Goal: Task Accomplishment & Management: Manage account settings

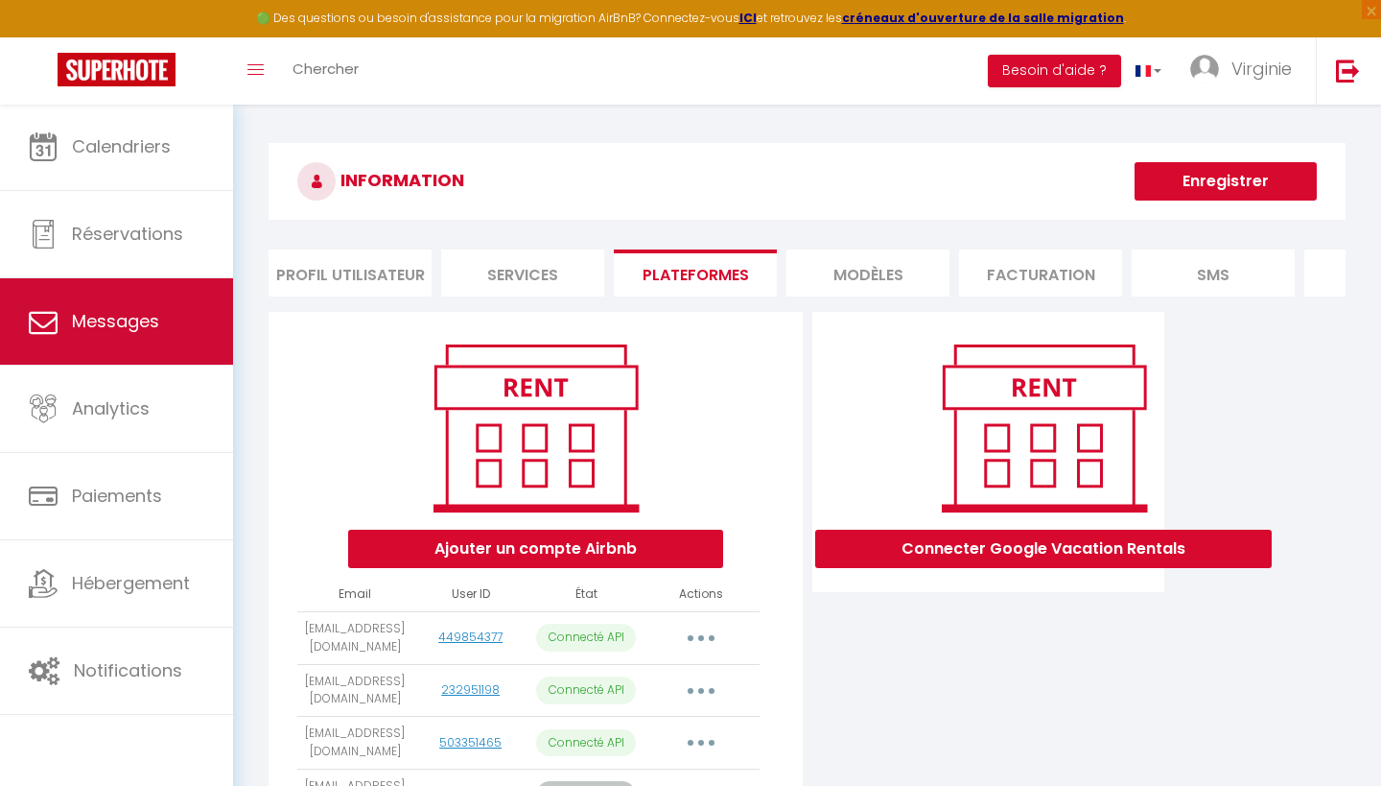
click at [135, 327] on span "Messages" at bounding box center [115, 321] width 87 height 24
select select "message"
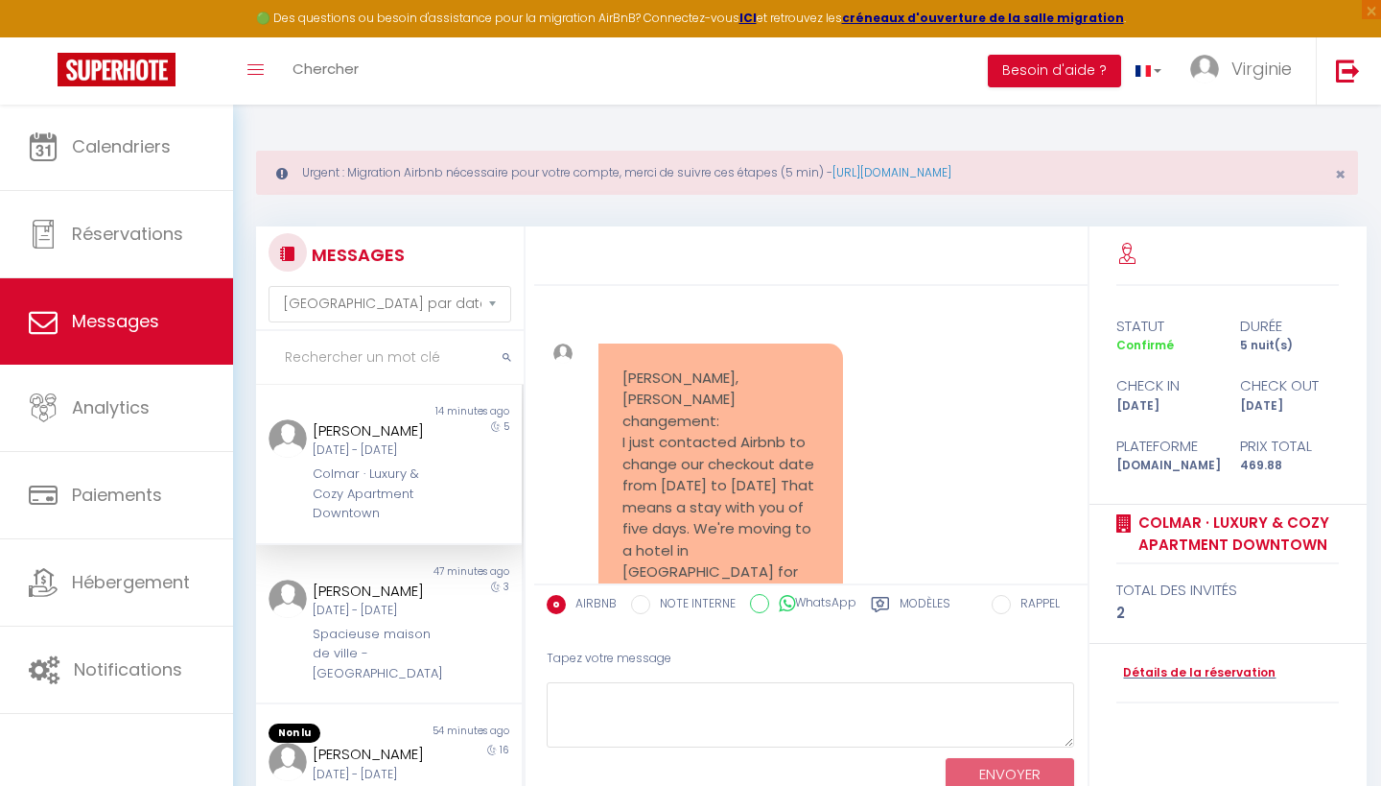
scroll to position [3758, 0]
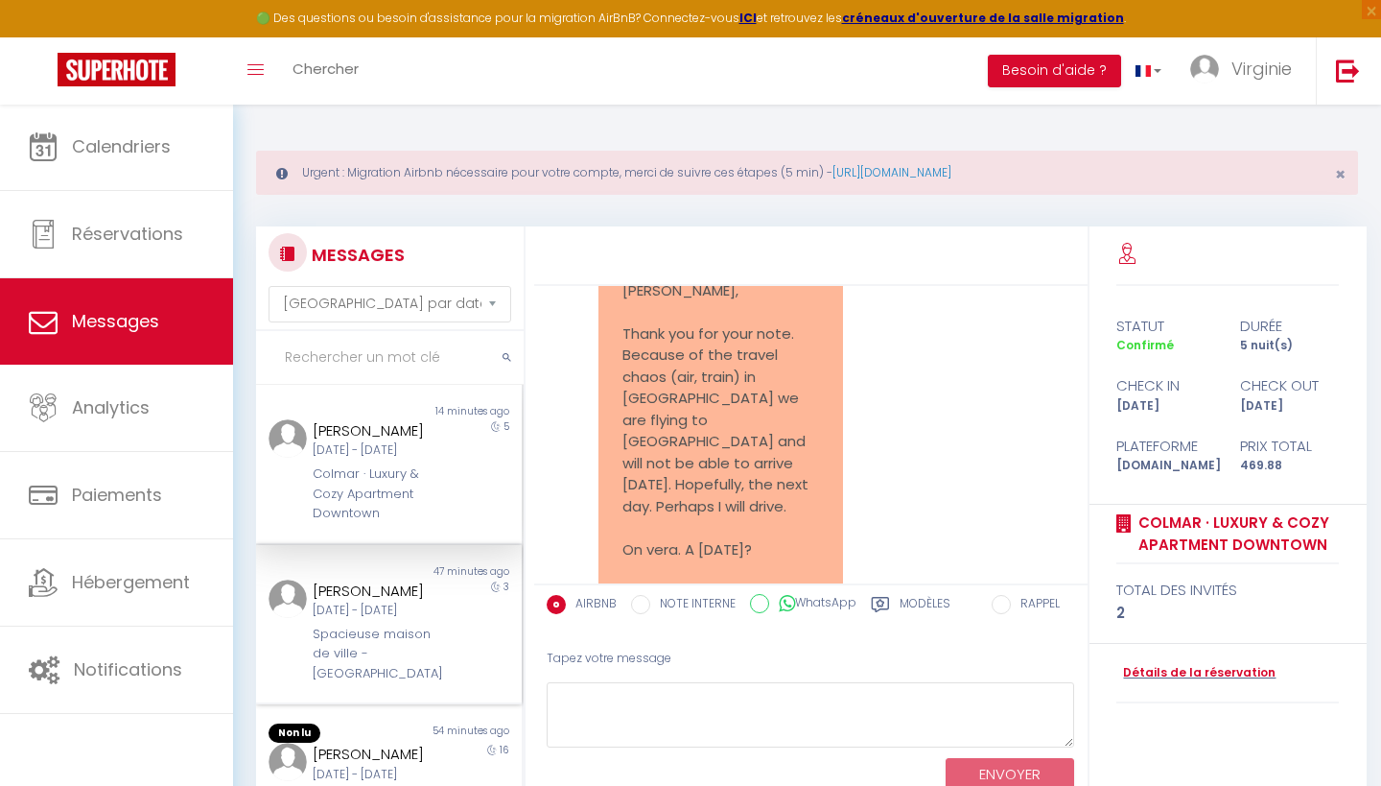
click at [421, 613] on div "[DATE] - [DATE]" at bounding box center [377, 610] width 129 height 18
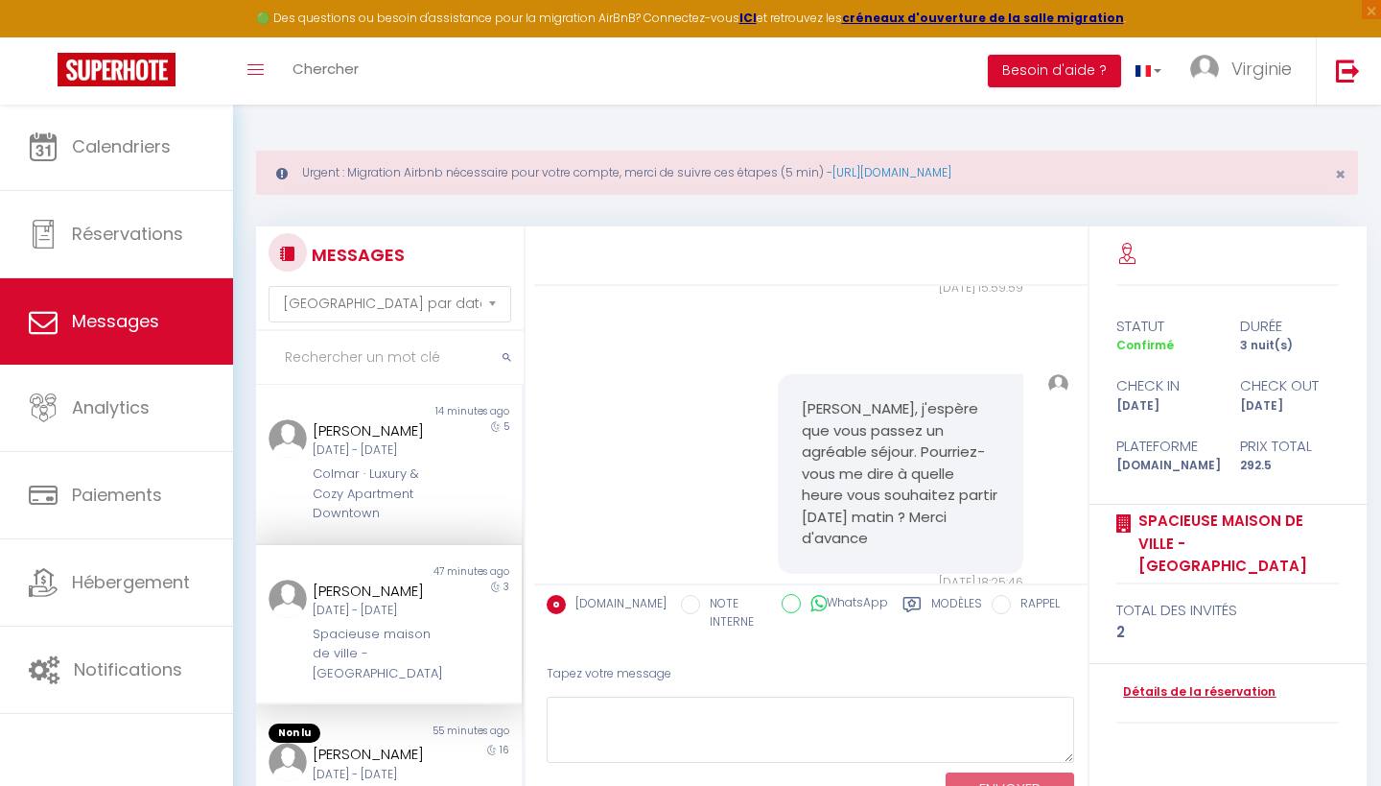
click at [1214, 683] on link "Détails de la réservation" at bounding box center [1195, 692] width 159 height 18
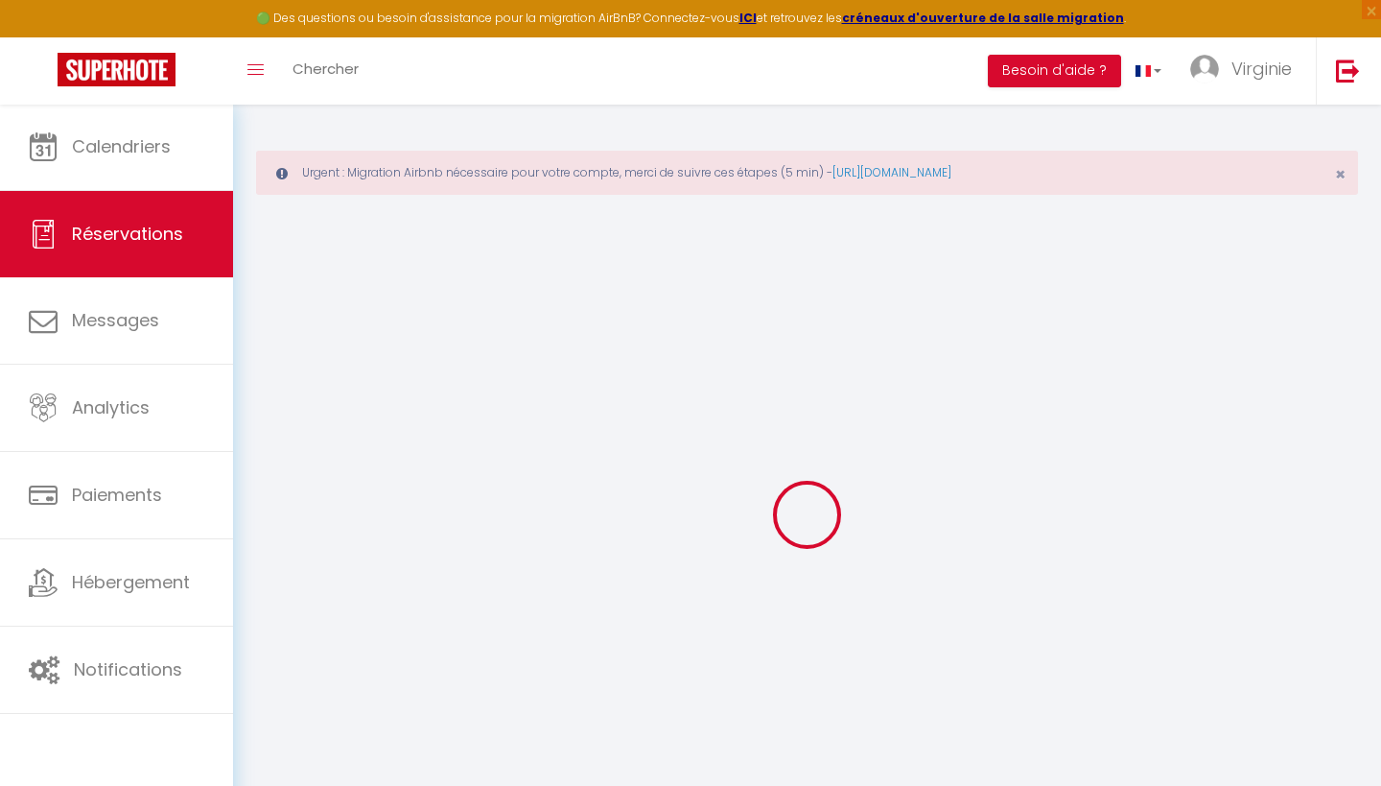
select select
checkbox input "false"
select select
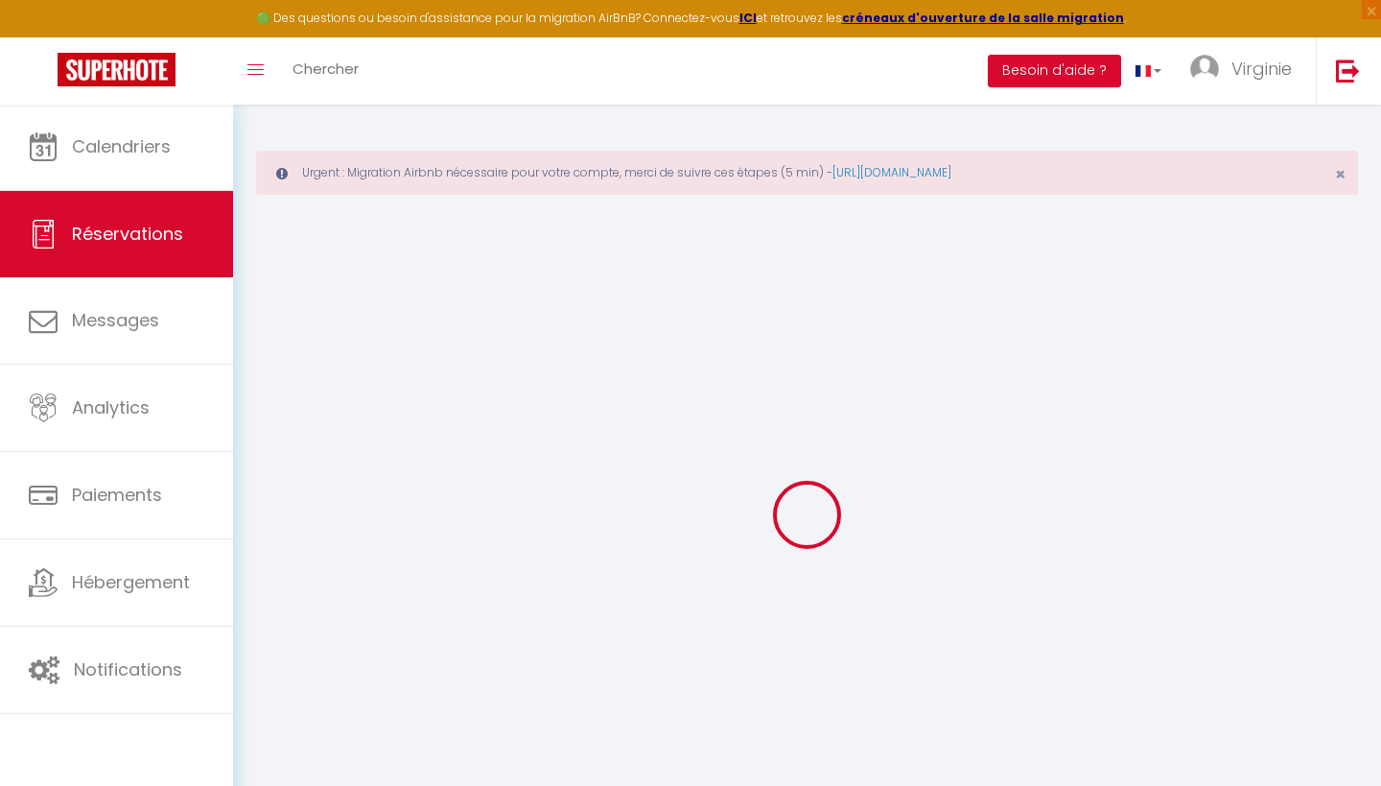
checkbox input "false"
select select
checkbox input "false"
type textarea "** THIS RESERVATION HAS BEEN PRE-PAID ** BOOKING NOTE : Payment charge is EUR 4…"
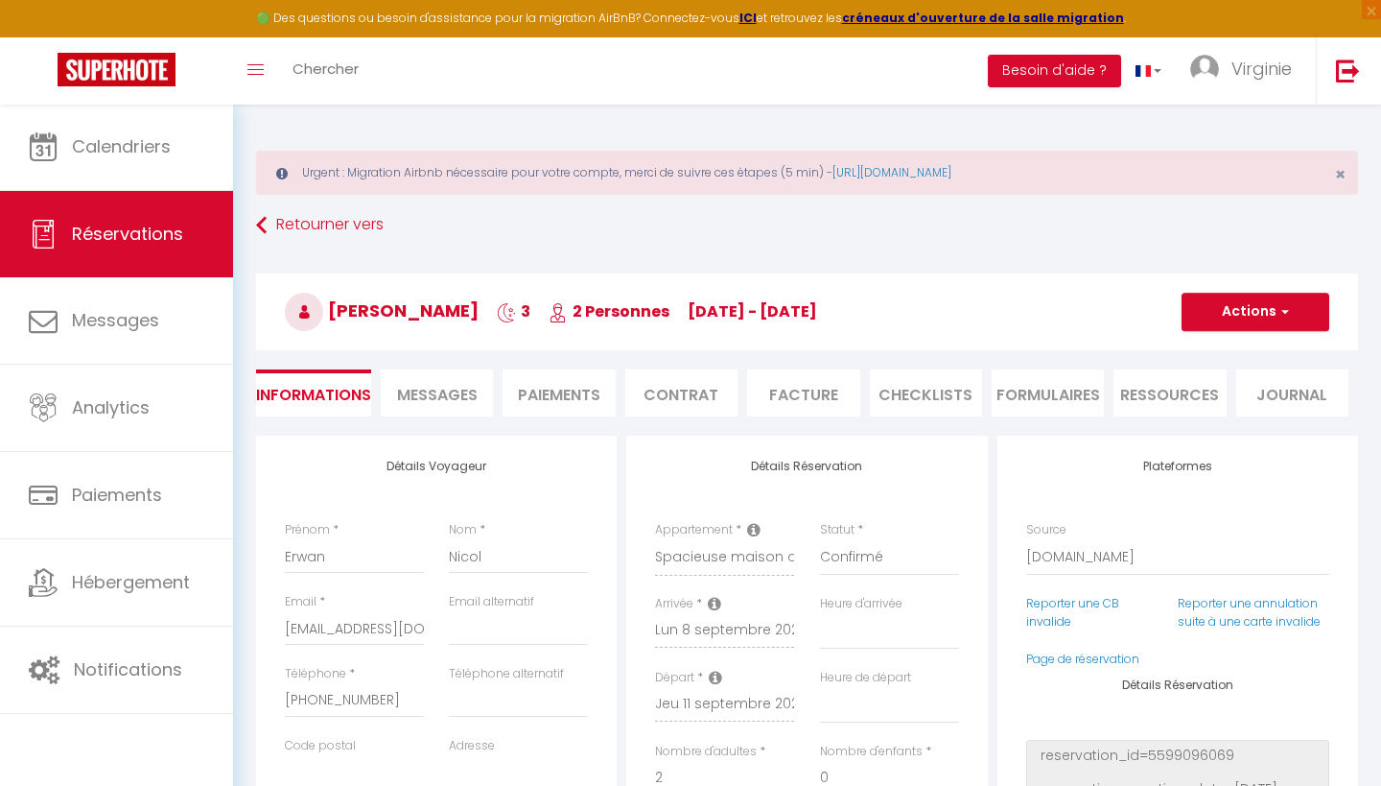
type input "50"
type input "7.05"
select select
checkbox input "false"
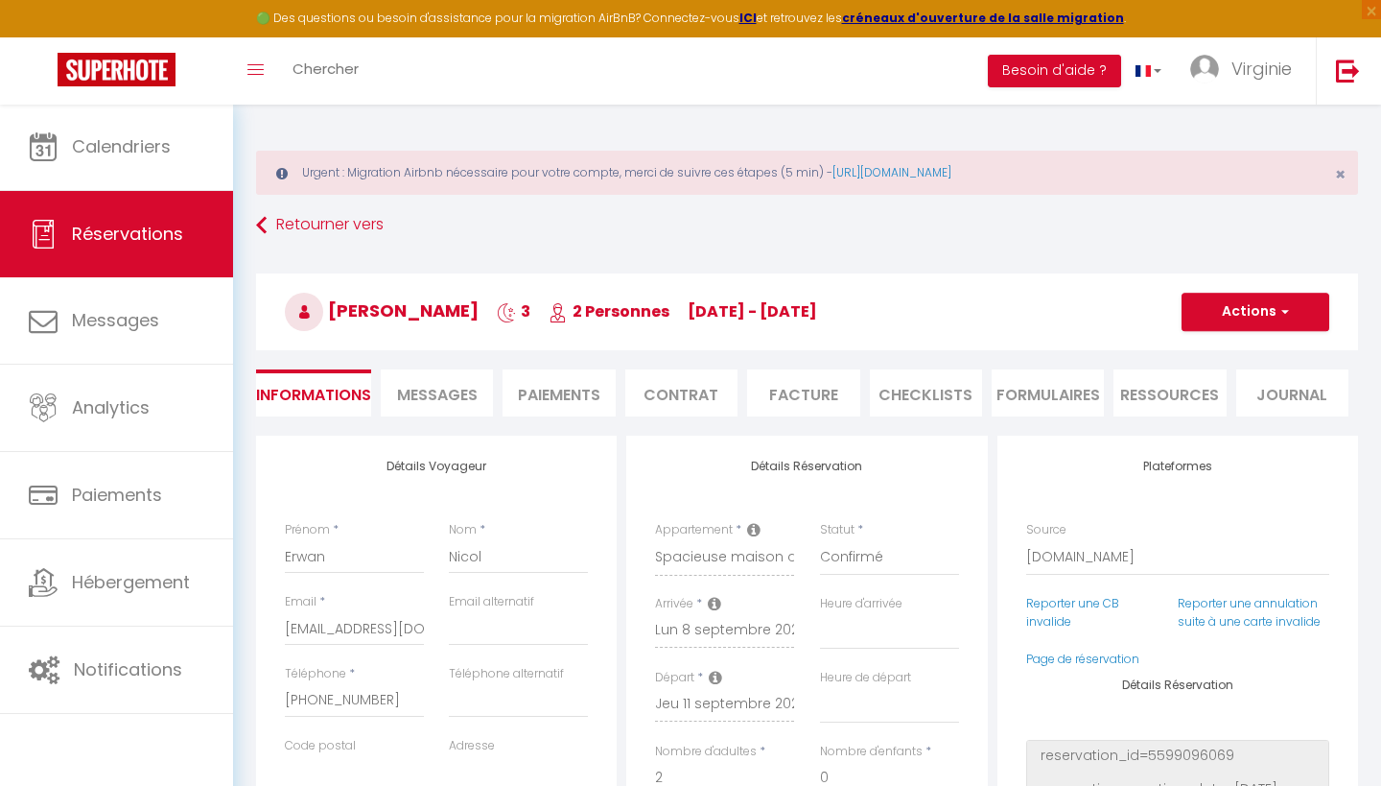
select select
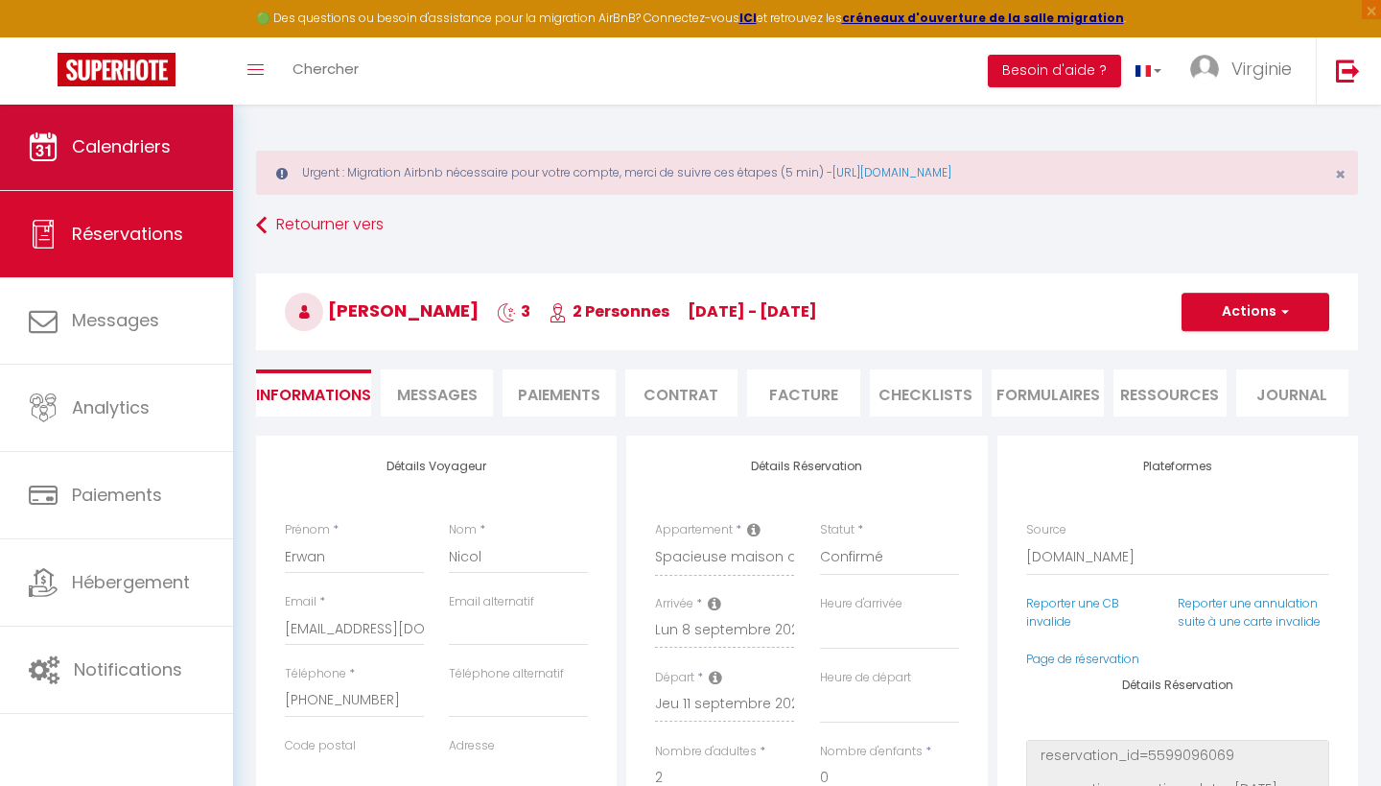
click at [155, 169] on link "Calendriers" at bounding box center [116, 147] width 233 height 86
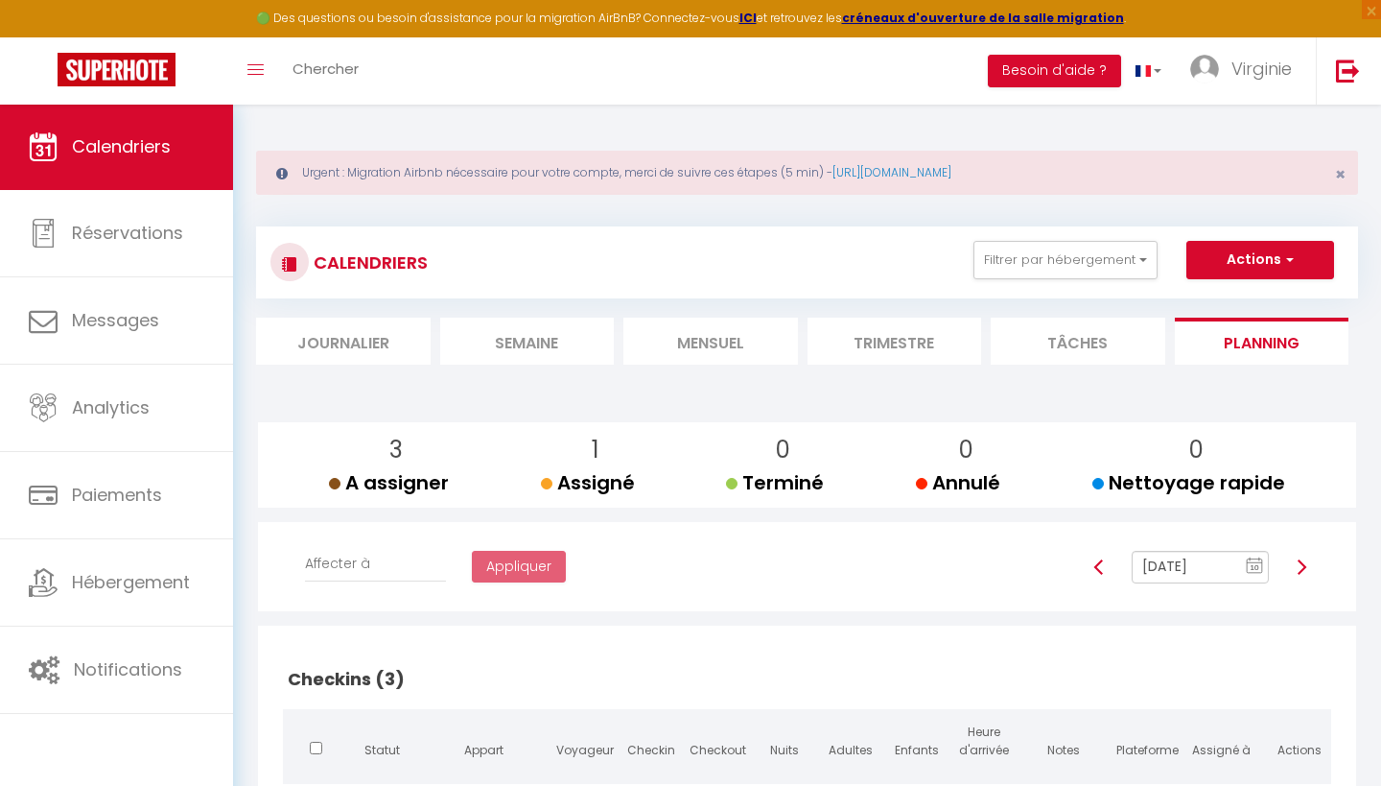
click at [915, 345] on li "Trimestre" at bounding box center [895, 340] width 175 height 47
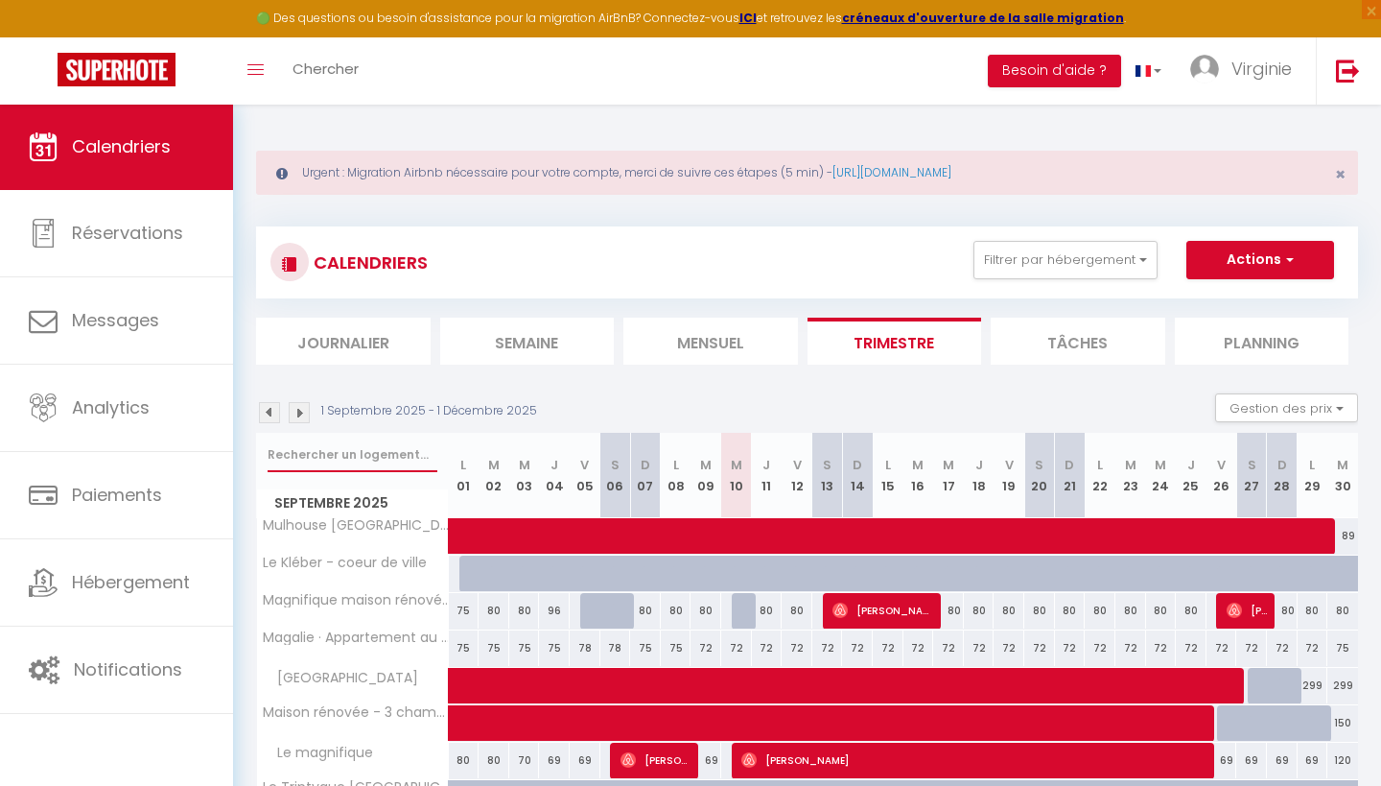
click at [321, 458] on input "text" at bounding box center [353, 454] width 170 height 35
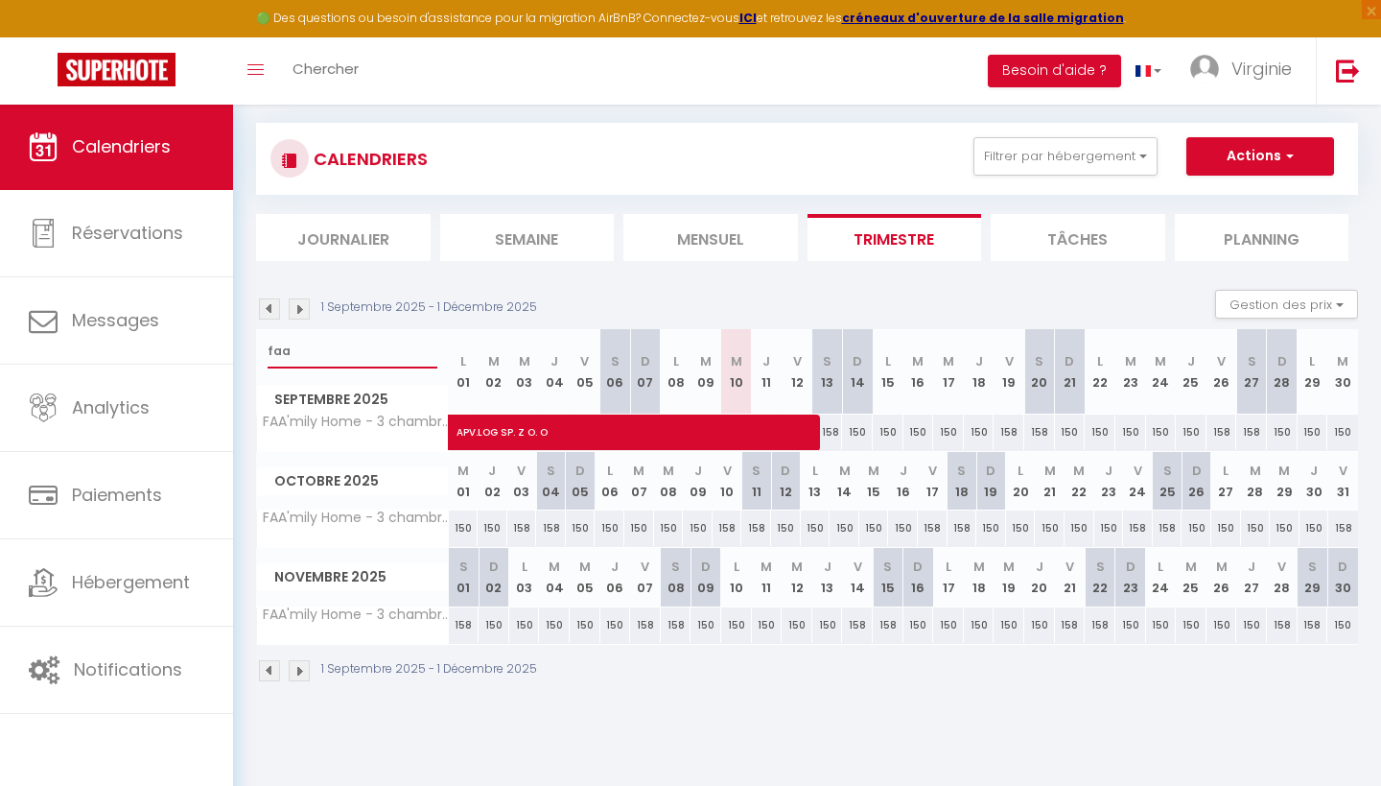
scroll to position [104, 0]
type input "faa"
click at [294, 317] on img at bounding box center [299, 308] width 21 height 21
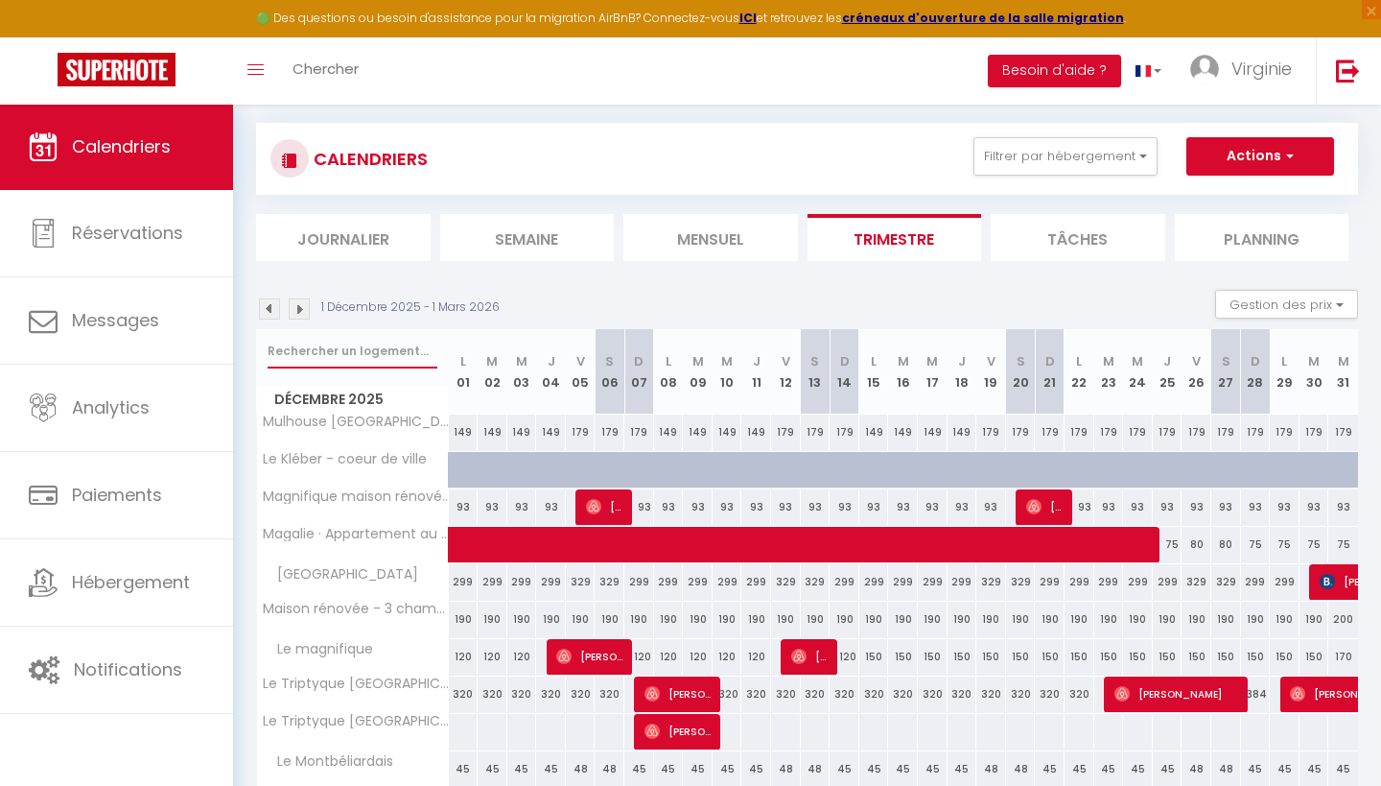
click at [356, 344] on input "text" at bounding box center [353, 351] width 170 height 35
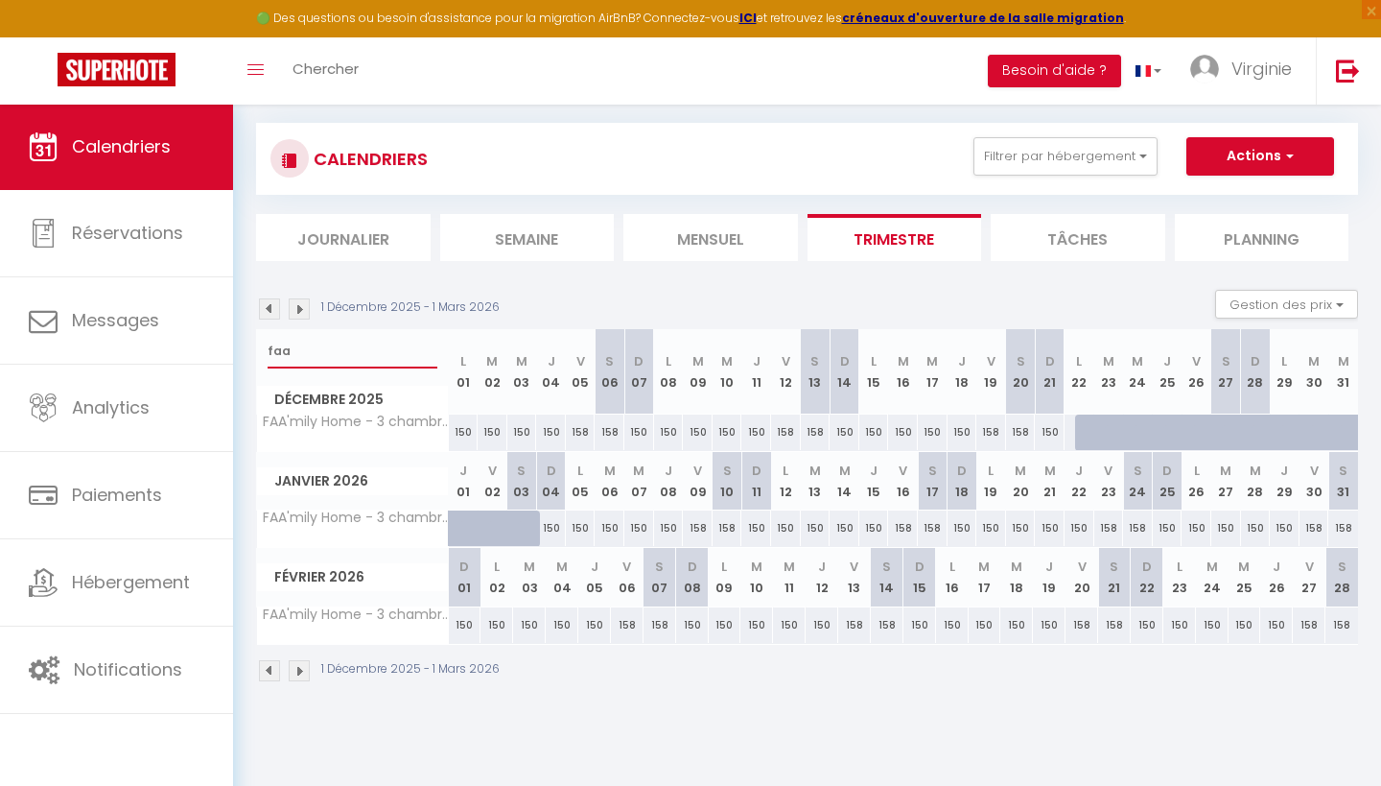
type input "faa"
click at [553, 531] on div "150" at bounding box center [551, 527] width 30 height 35
type input "150"
select select "1"
type input "Dim 04 Janvier 2026"
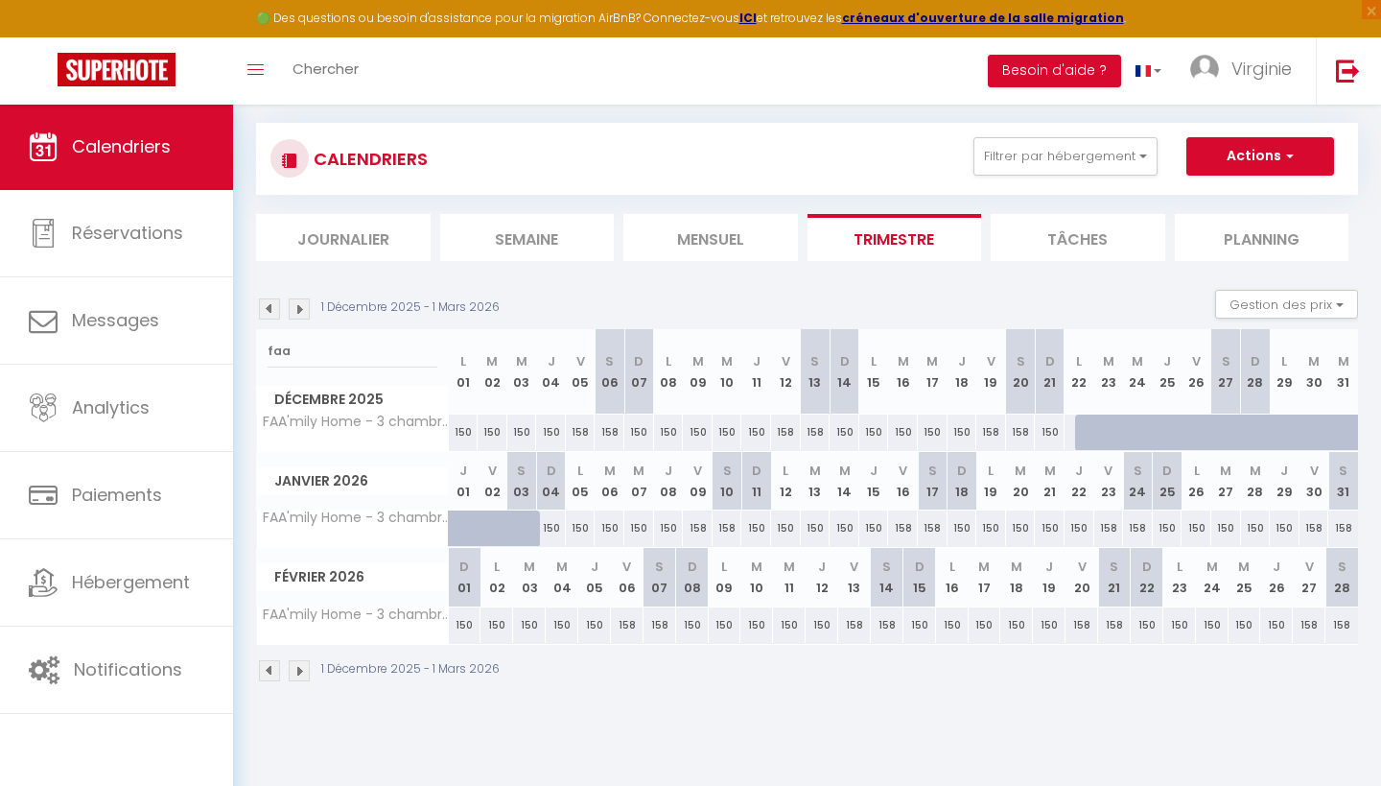
type input "Lun 05 Janvier 2026"
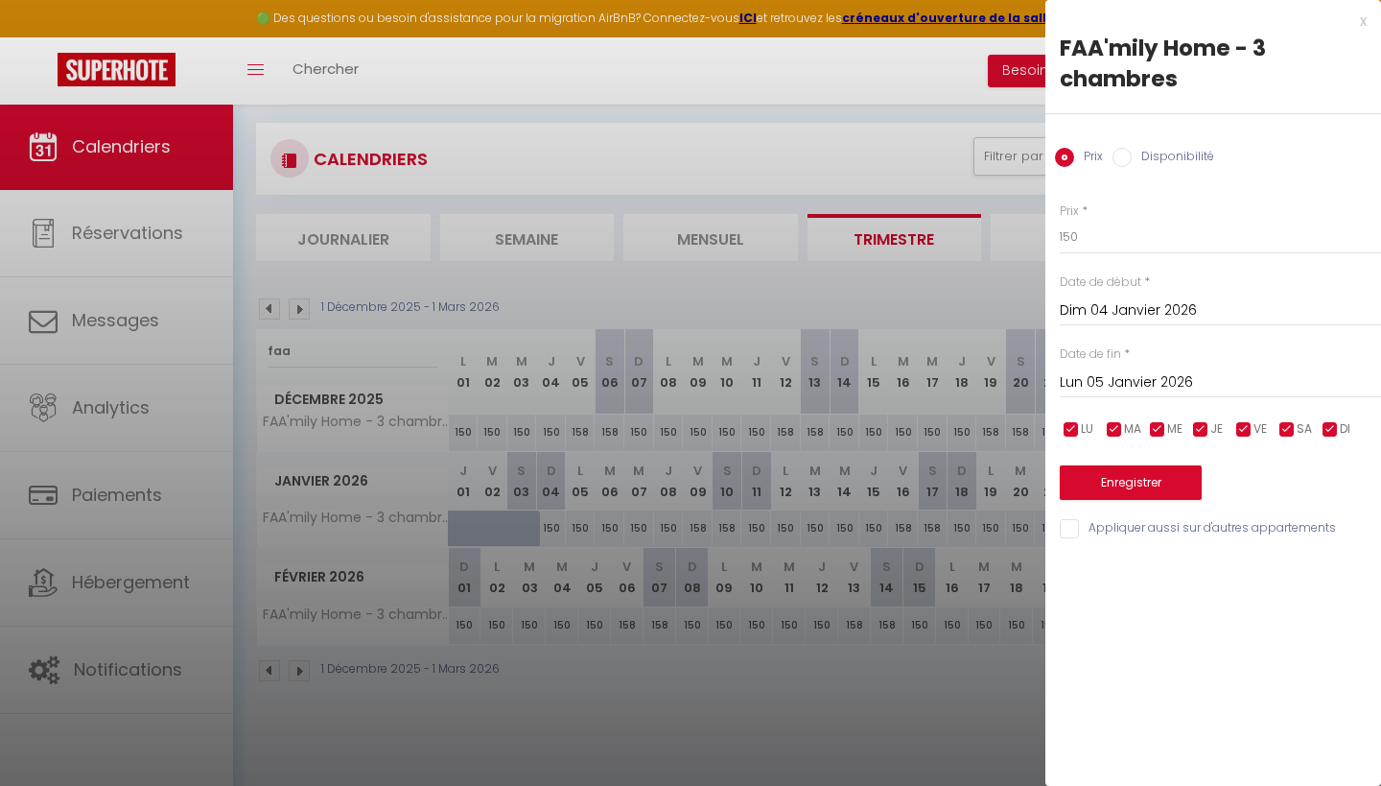
click at [1126, 156] on input "Disponibilité" at bounding box center [1122, 157] width 19 height 19
radio input "true"
radio input "false"
click at [1123, 491] on button "Enregistrer" at bounding box center [1131, 484] width 142 height 35
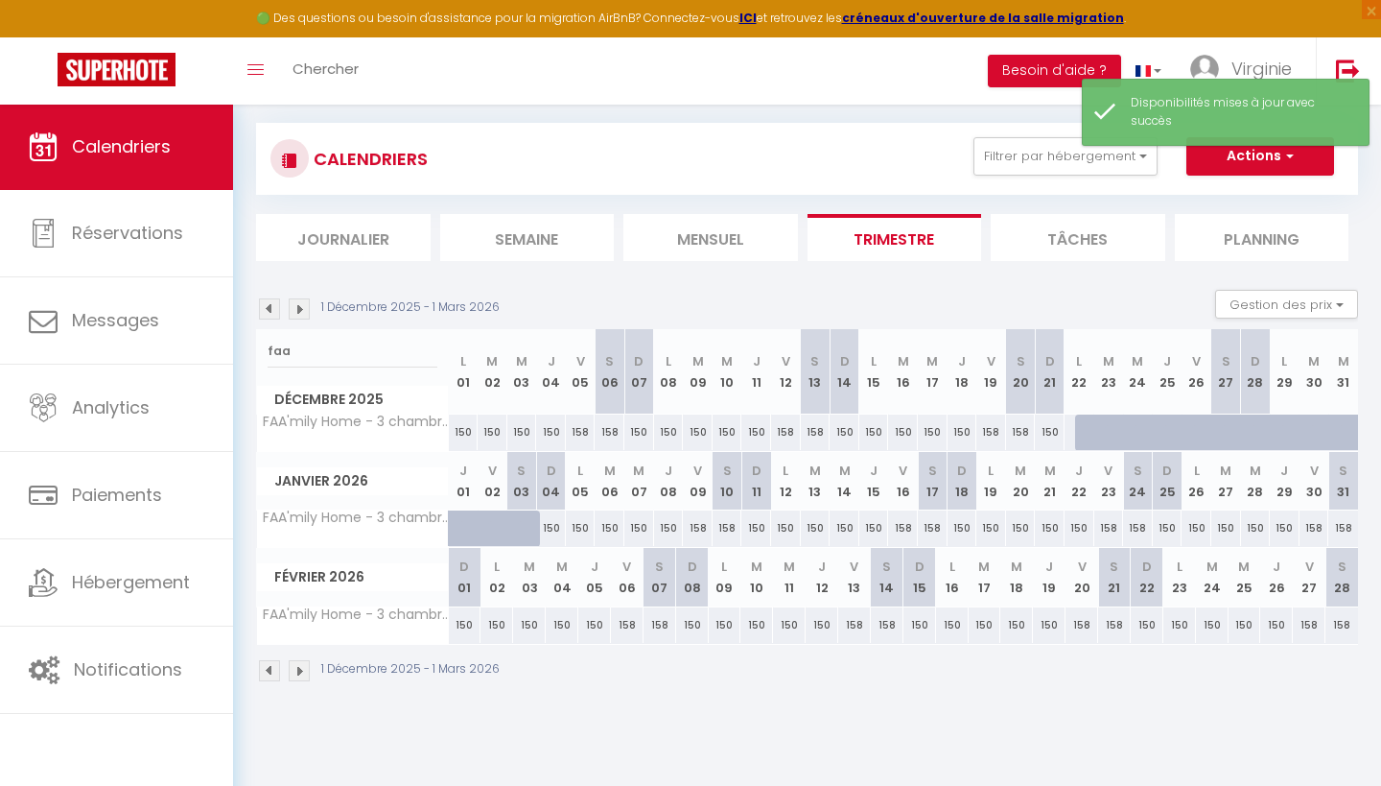
click at [552, 525] on div "150" at bounding box center [551, 527] width 30 height 35
select select "1"
type input "Dim 04 Janvier 2026"
type input "Lun 05 Janvier 2026"
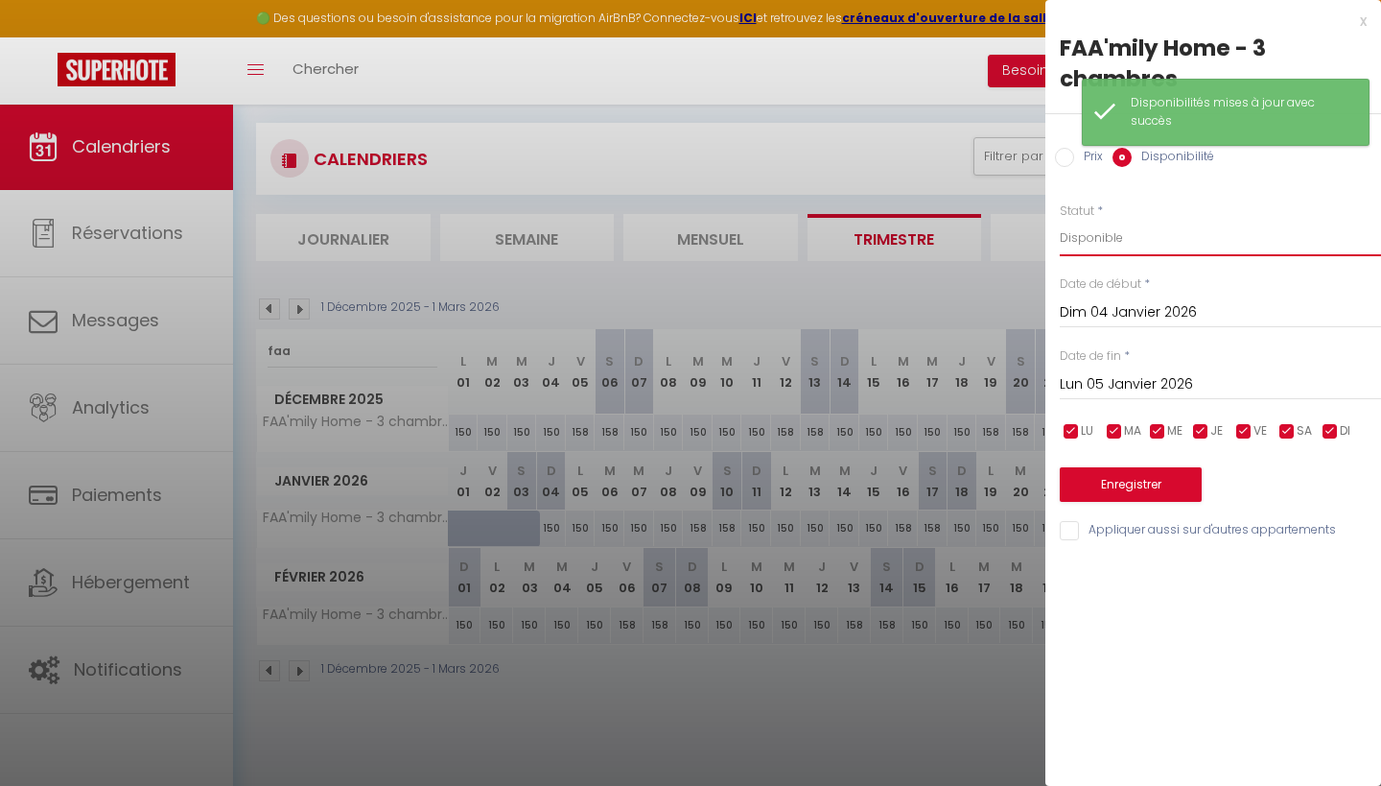
select select "0"
click at [1138, 485] on button "Enregistrer" at bounding box center [1131, 484] width 142 height 35
